Goal: Transaction & Acquisition: Purchase product/service

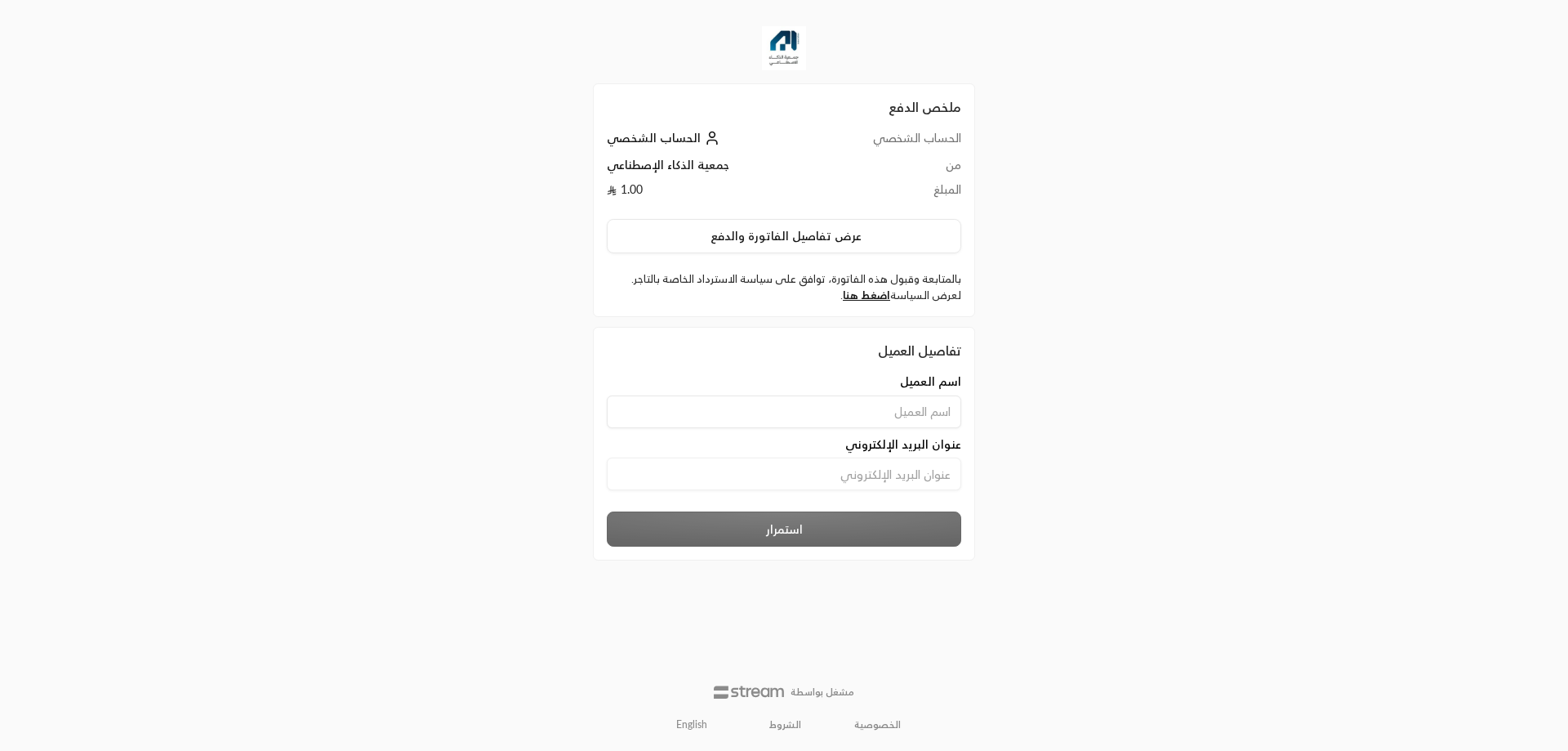
click at [823, 418] on input at bounding box center [784, 412] width 355 height 33
type input "[PERSON_NAME]"
click at [809, 475] on input at bounding box center [784, 474] width 355 height 33
type input "[EMAIL_ADDRESS][DOMAIN_NAME]"
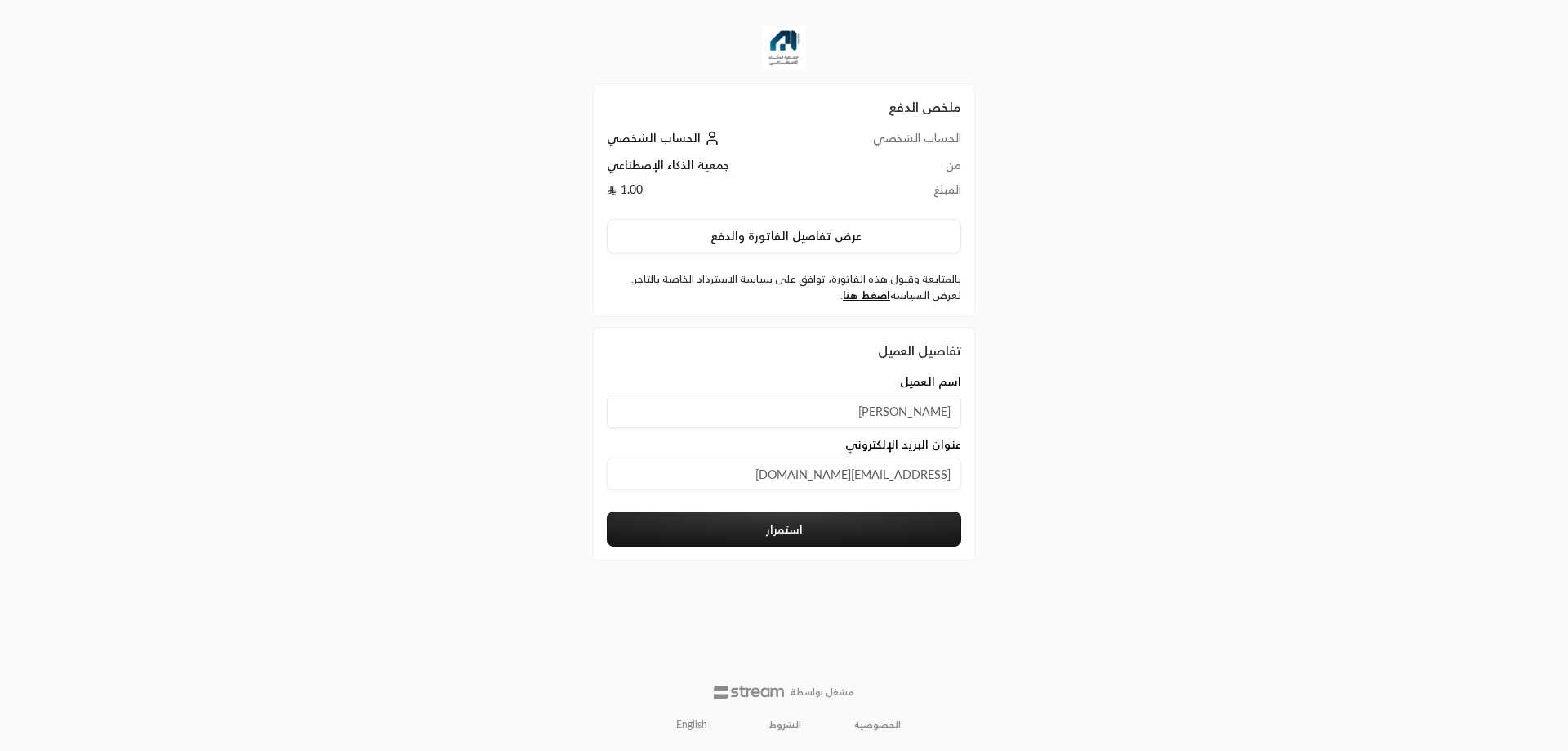
click at [774, 541] on button "استمرار" at bounding box center [784, 529] width 355 height 35
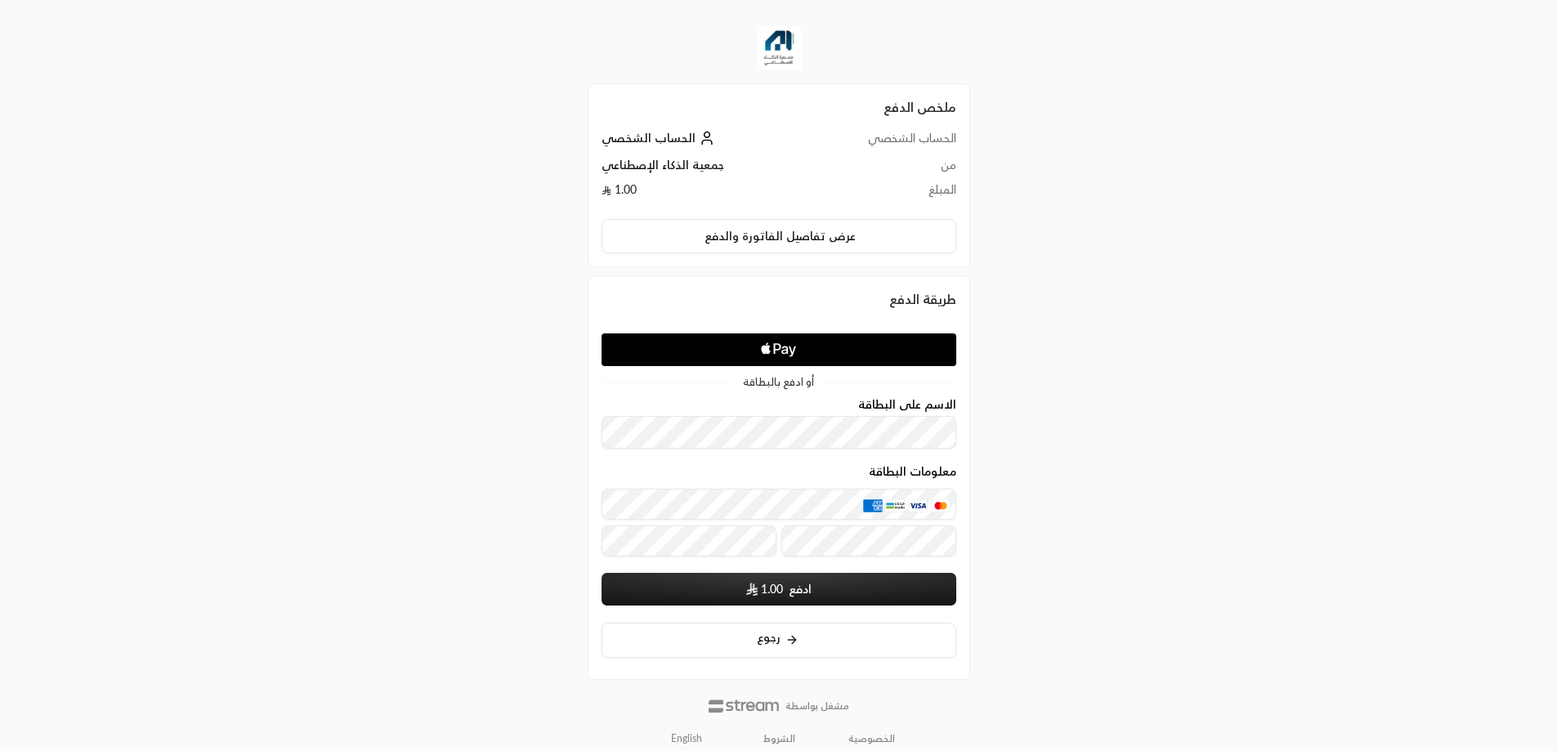
click at [812, 414] on div "الاسم على البطاقة" at bounding box center [779, 423] width 355 height 51
click at [1103, 490] on div "ملخص الدفع الحساب الشخصي الحساب الشخصي من جمعية الذكاء الإصطناعي المبلغ 1.00 عر…" at bounding box center [778, 382] width 779 height 765
click at [784, 587] on button "ادفع 1.00" at bounding box center [779, 589] width 355 height 33
